Goal: Navigation & Orientation: Find specific page/section

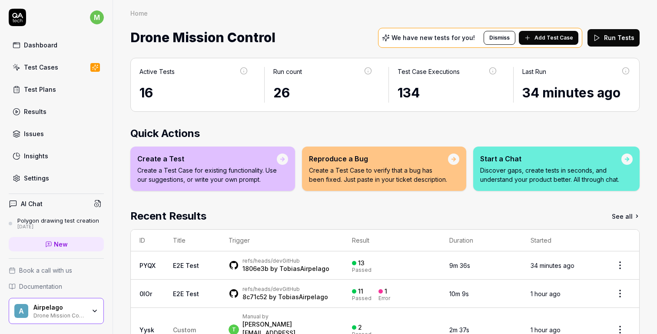
click at [52, 95] on link "Test Plans" at bounding box center [56, 89] width 95 height 17
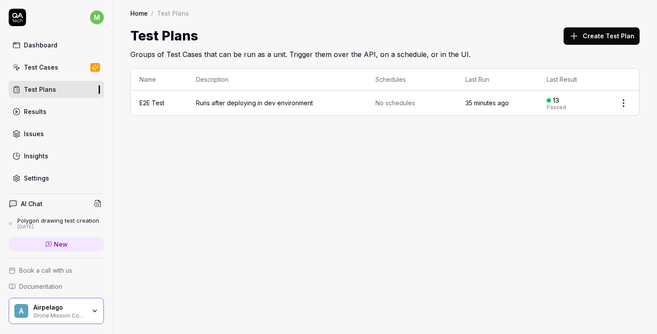
click at [623, 101] on html "m Dashboard Test Cases Test Plans Results Issues Insights Settings AI Chat Poly…" at bounding box center [328, 167] width 657 height 334
click at [576, 143] on div "Copy Link" at bounding box center [587, 138] width 83 height 19
click at [362, 172] on div "Home / Test Plans Home / Test Plans Test Plans Create Test Plan Groups of Test …" at bounding box center [385, 167] width 544 height 334
click at [56, 69] on div "Test Cases" at bounding box center [41, 67] width 34 height 9
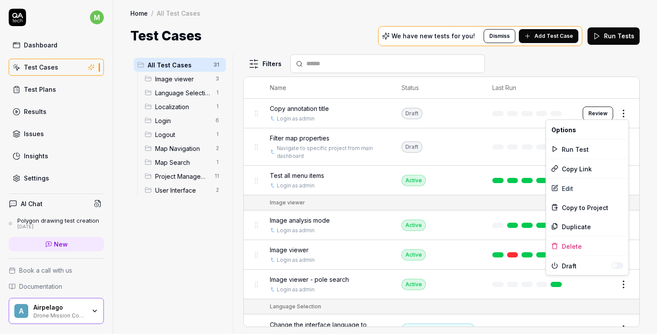
click at [620, 109] on html "m Dashboard Test Cases Test Plans Results Issues Insights Settings AI Chat Poly…" at bounding box center [328, 167] width 657 height 334
click at [576, 168] on div "Copy Link" at bounding box center [587, 168] width 83 height 19
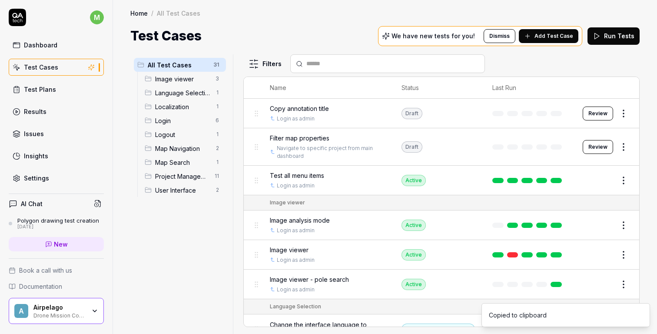
click at [622, 110] on html "m Dashboard Test Cases Test Plans Results Issues Insights Settings AI Chat Poly…" at bounding box center [328, 167] width 657 height 334
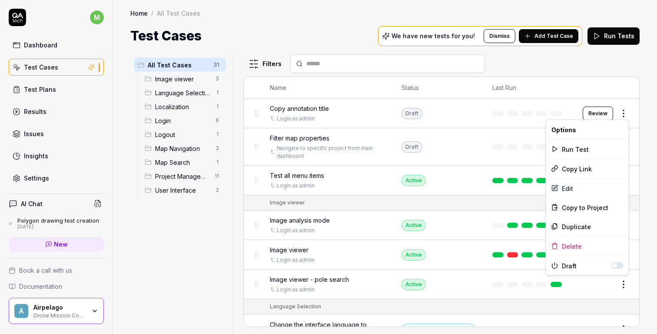
click at [623, 109] on html "m Dashboard Test Cases Test Plans Results Issues Insights Settings AI Chat Poly…" at bounding box center [328, 167] width 657 height 334
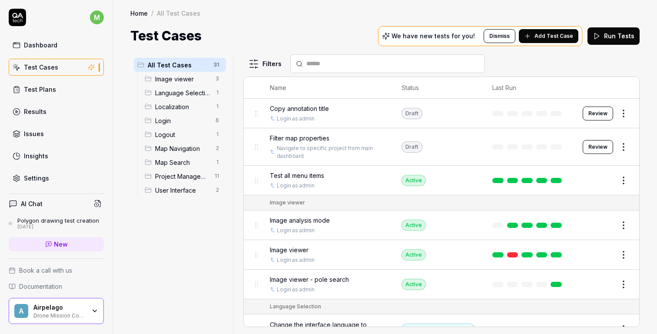
click at [177, 235] on div "All Test Cases 31 Image viewer 3 Language Selection 1 Localization 1 Login 6 Lo…" at bounding box center [179, 188] width 99 height 269
click at [45, 176] on div "Settings" at bounding box center [36, 177] width 25 height 9
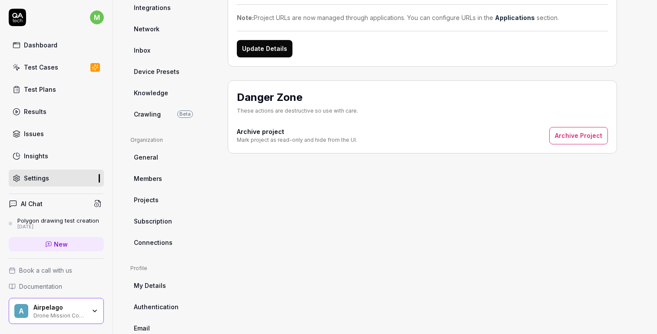
scroll to position [126, 0]
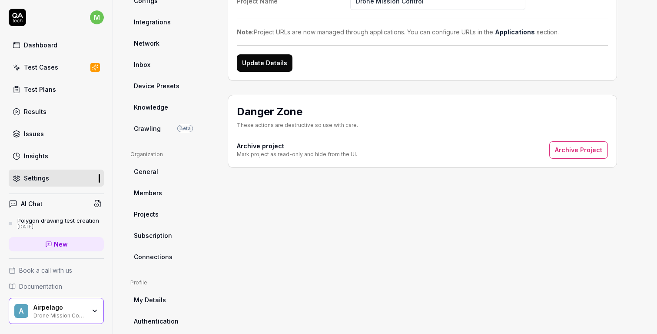
click at [157, 124] on span "Crawling" at bounding box center [147, 128] width 27 height 9
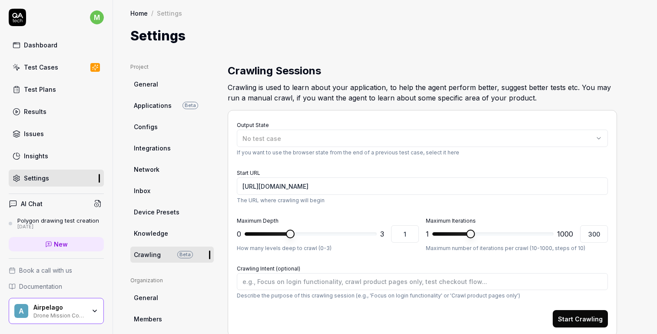
click at [158, 102] on span "Applications" at bounding box center [153, 105] width 38 height 9
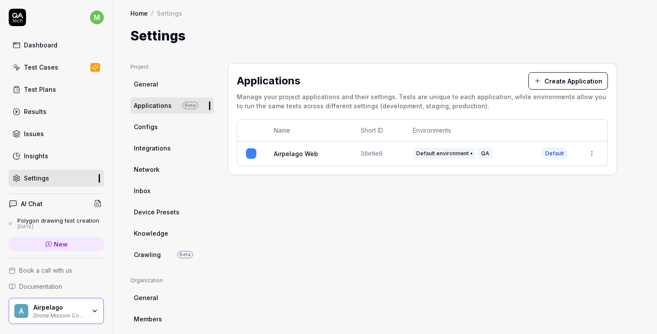
click at [60, 70] on link "Test Cases" at bounding box center [56, 67] width 95 height 17
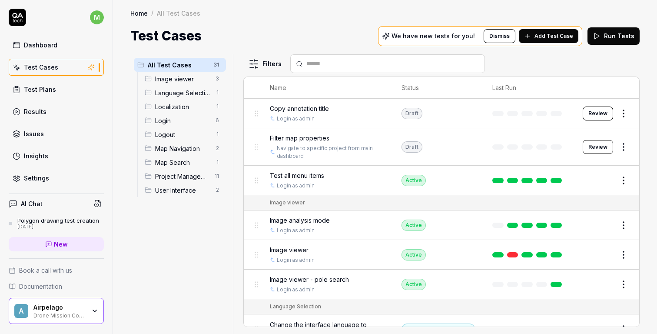
click at [55, 286] on span "Documentation" at bounding box center [40, 286] width 43 height 9
